Goal: Task Accomplishment & Management: Manage account settings

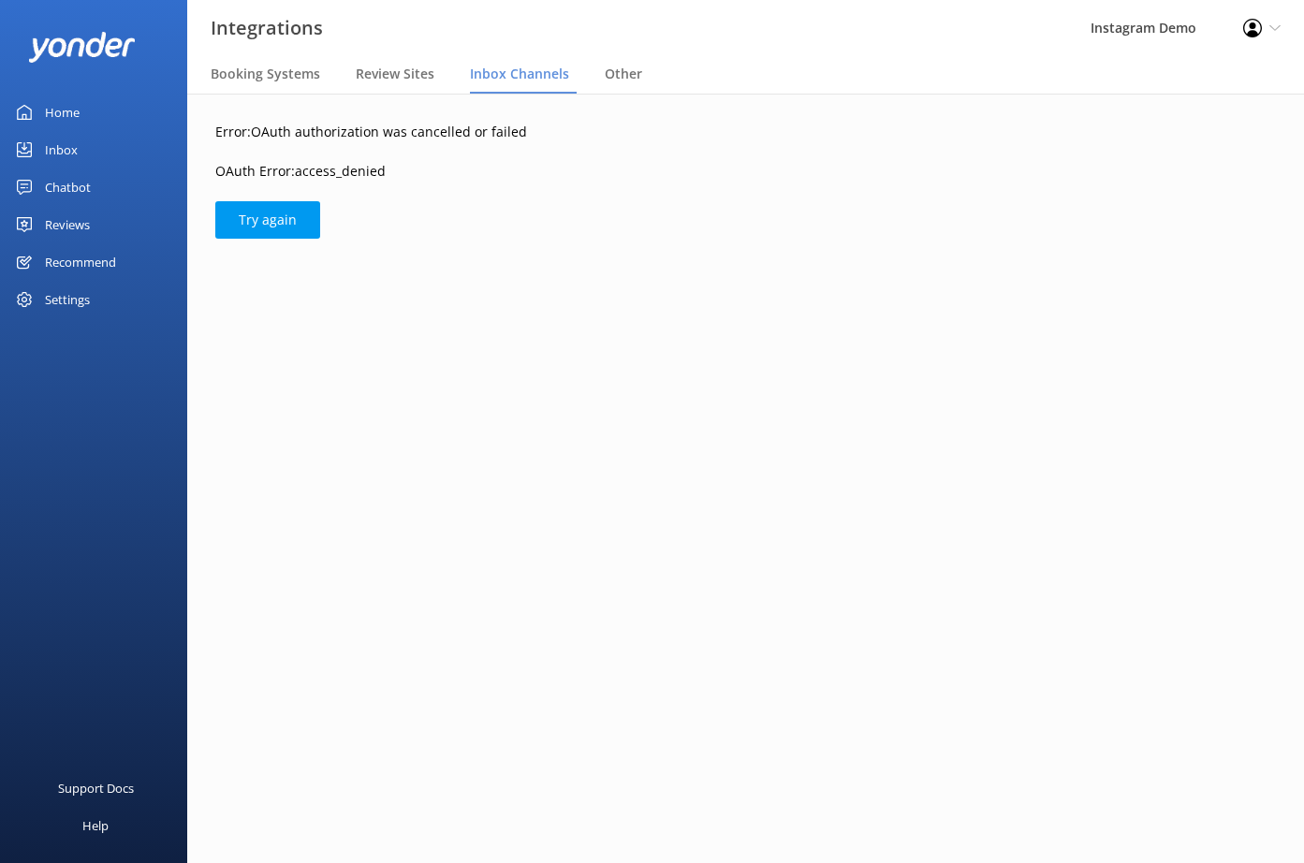
click at [284, 195] on div "Error: OAuth authorization was cancelled or failed OAuth Error: access_denied T…" at bounding box center [745, 180] width 1061 height 117
click at [284, 215] on button "Try again" at bounding box center [267, 219] width 105 height 37
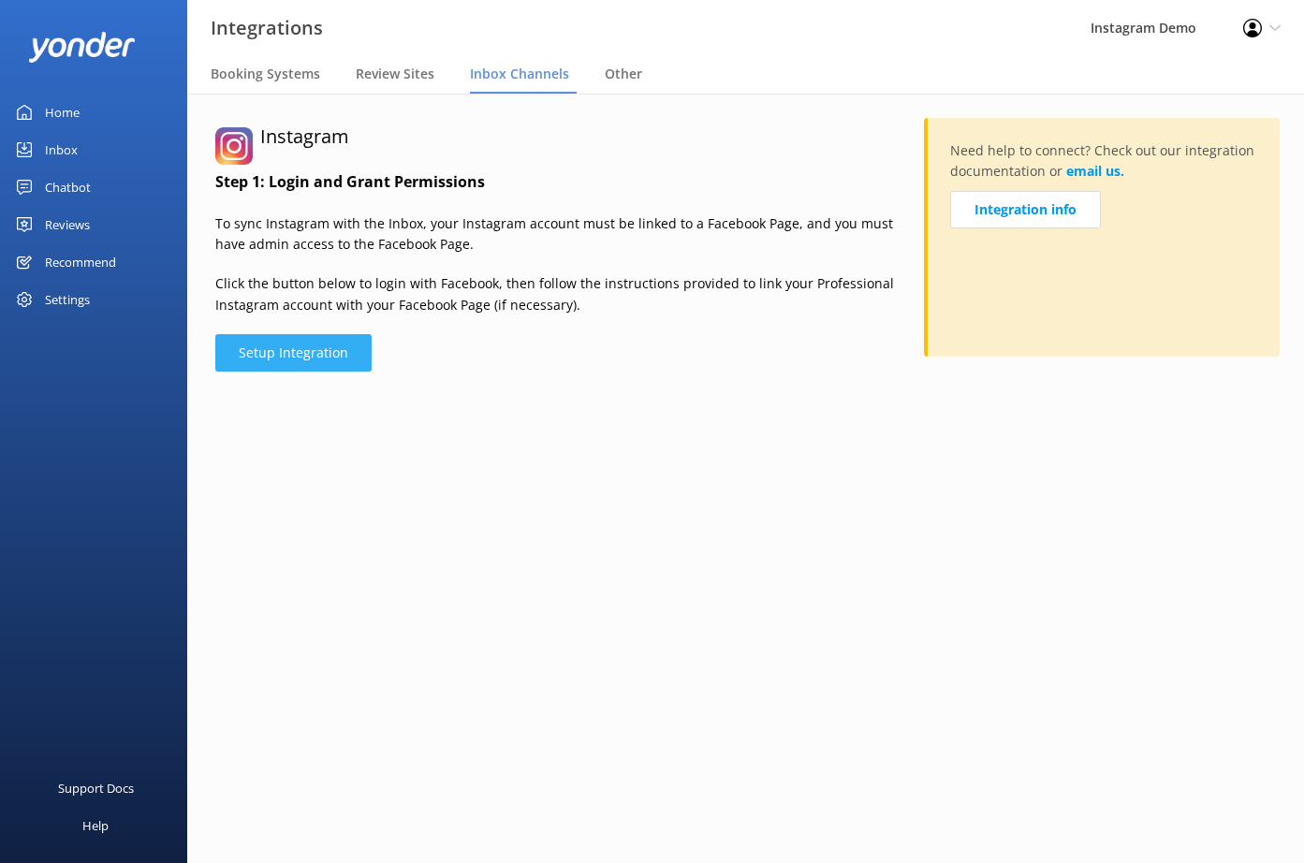
click at [307, 352] on button "Setup Integration" at bounding box center [293, 352] width 156 height 37
click at [313, 359] on button "Setup Integration" at bounding box center [293, 352] width 156 height 37
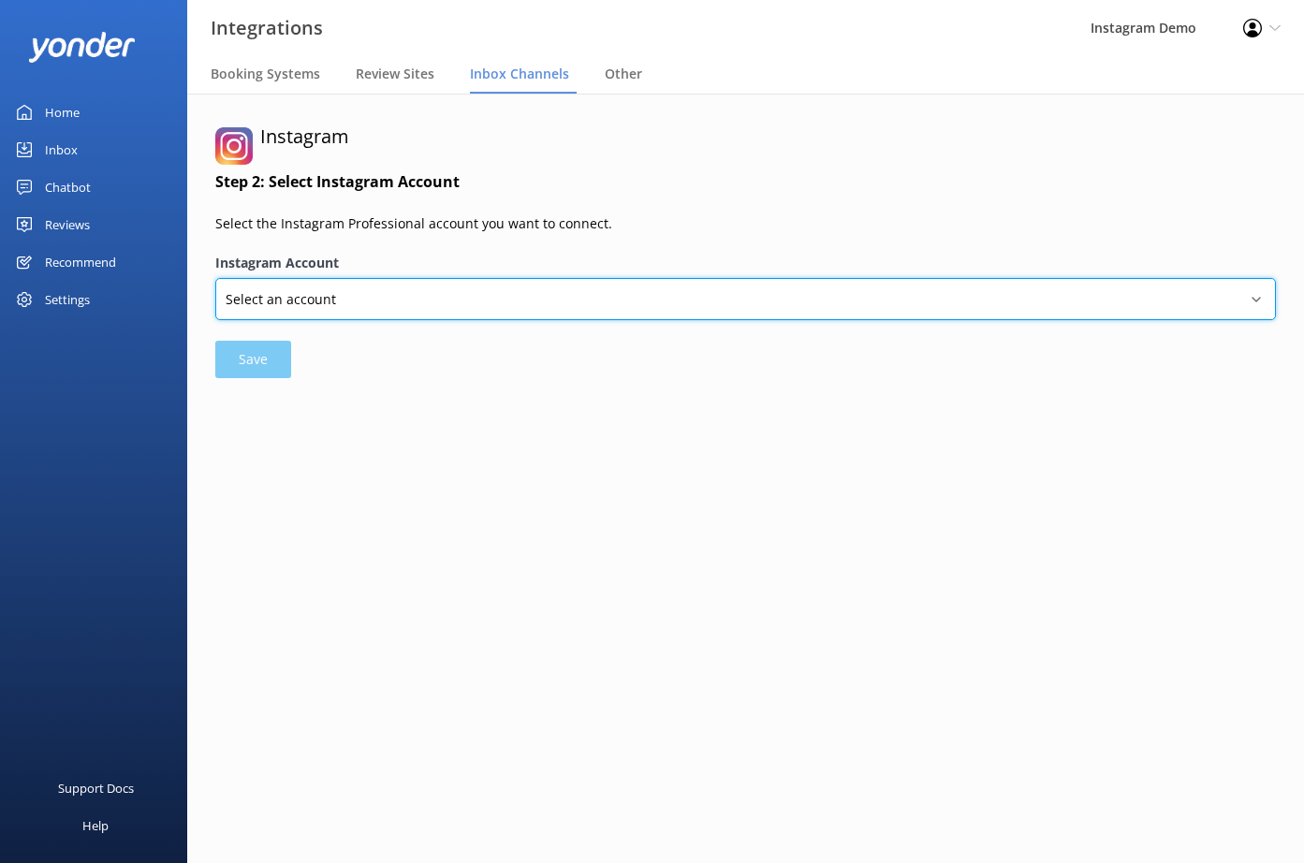
select select "17841470421157168"
click at [215, 278] on select "Select an account yonder_tech" at bounding box center [745, 299] width 1061 height 42
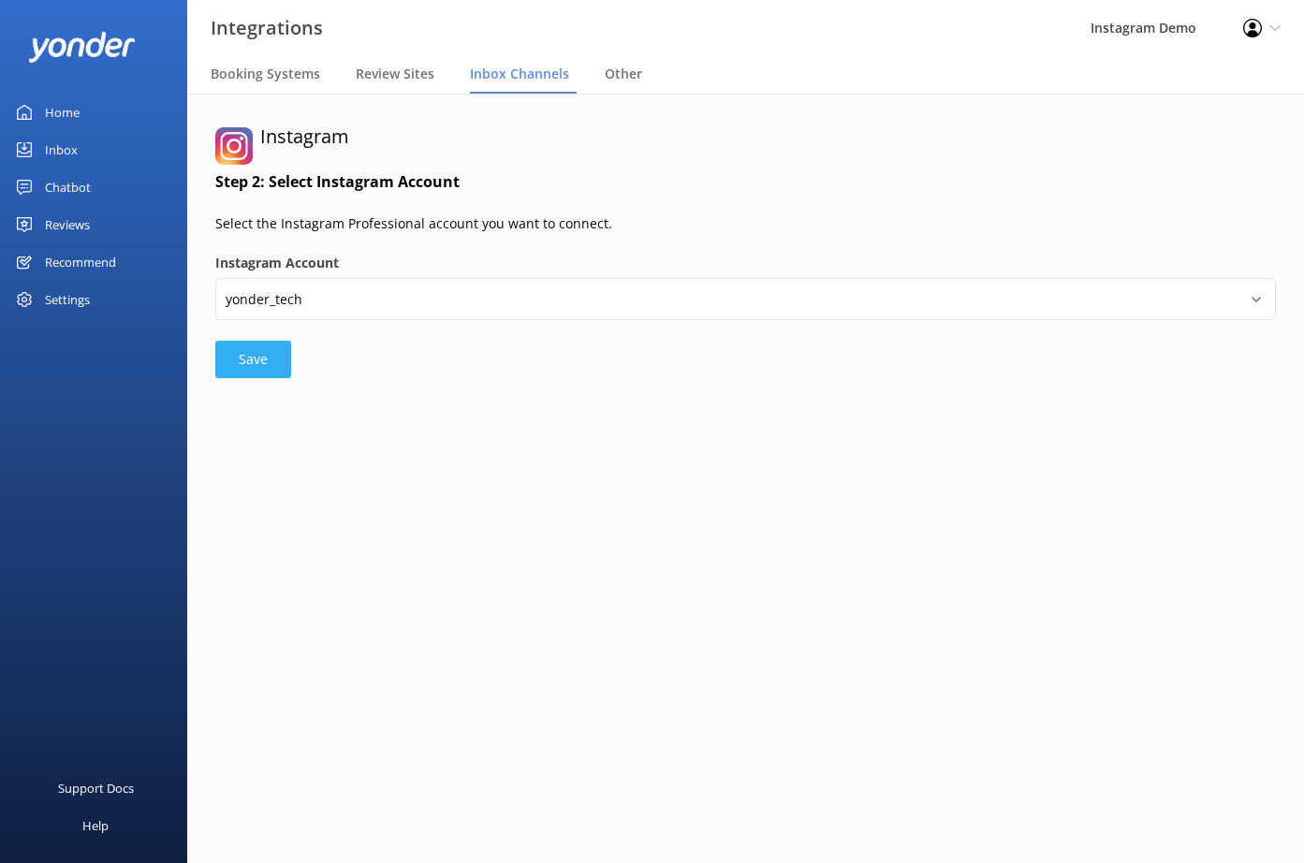
click at [261, 356] on button "Save" at bounding box center [253, 359] width 76 height 37
